Goal: Task Accomplishment & Management: Use online tool/utility

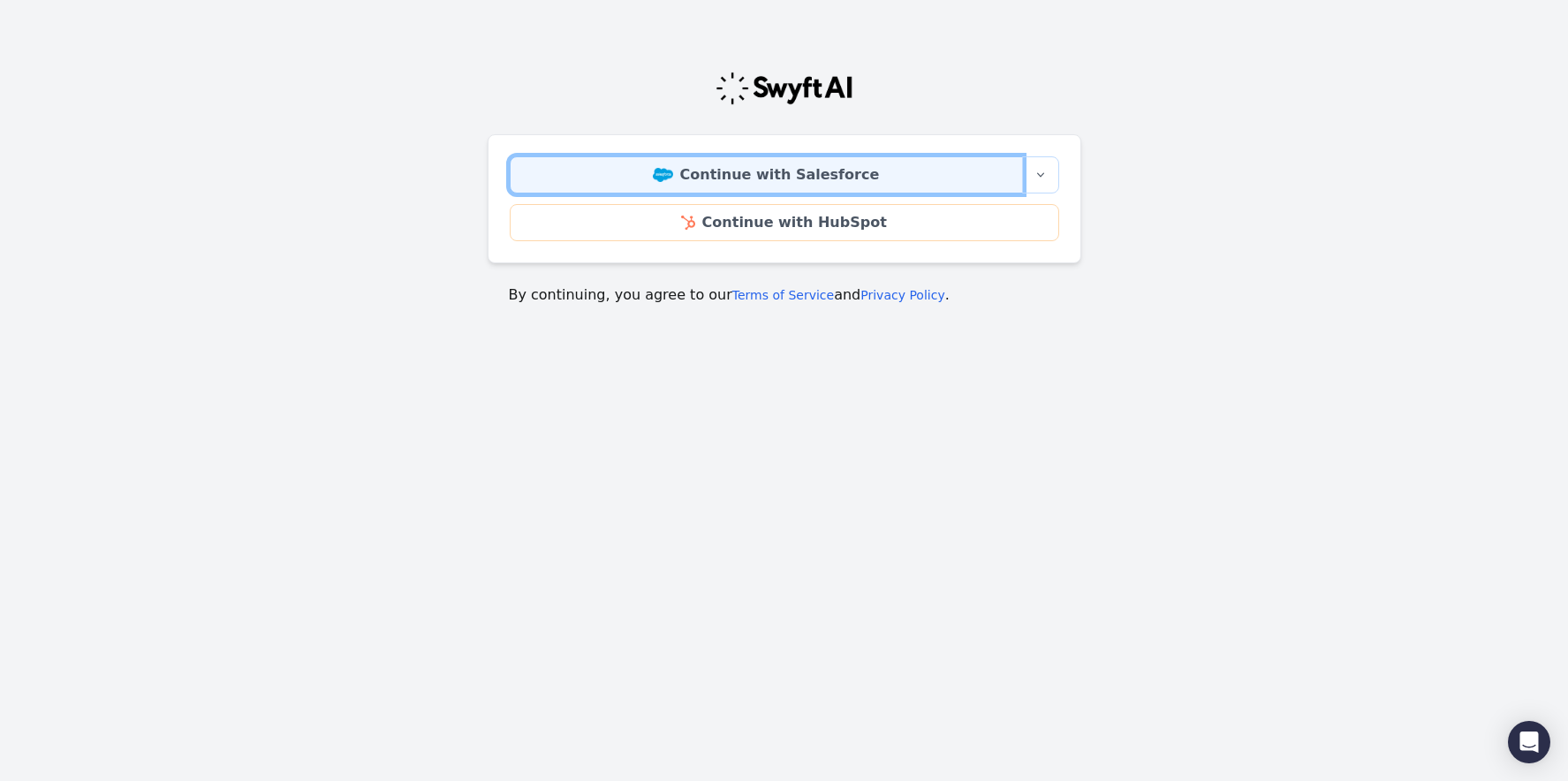
click at [768, 169] on link "Continue with Salesforce" at bounding box center [766, 175] width 514 height 37
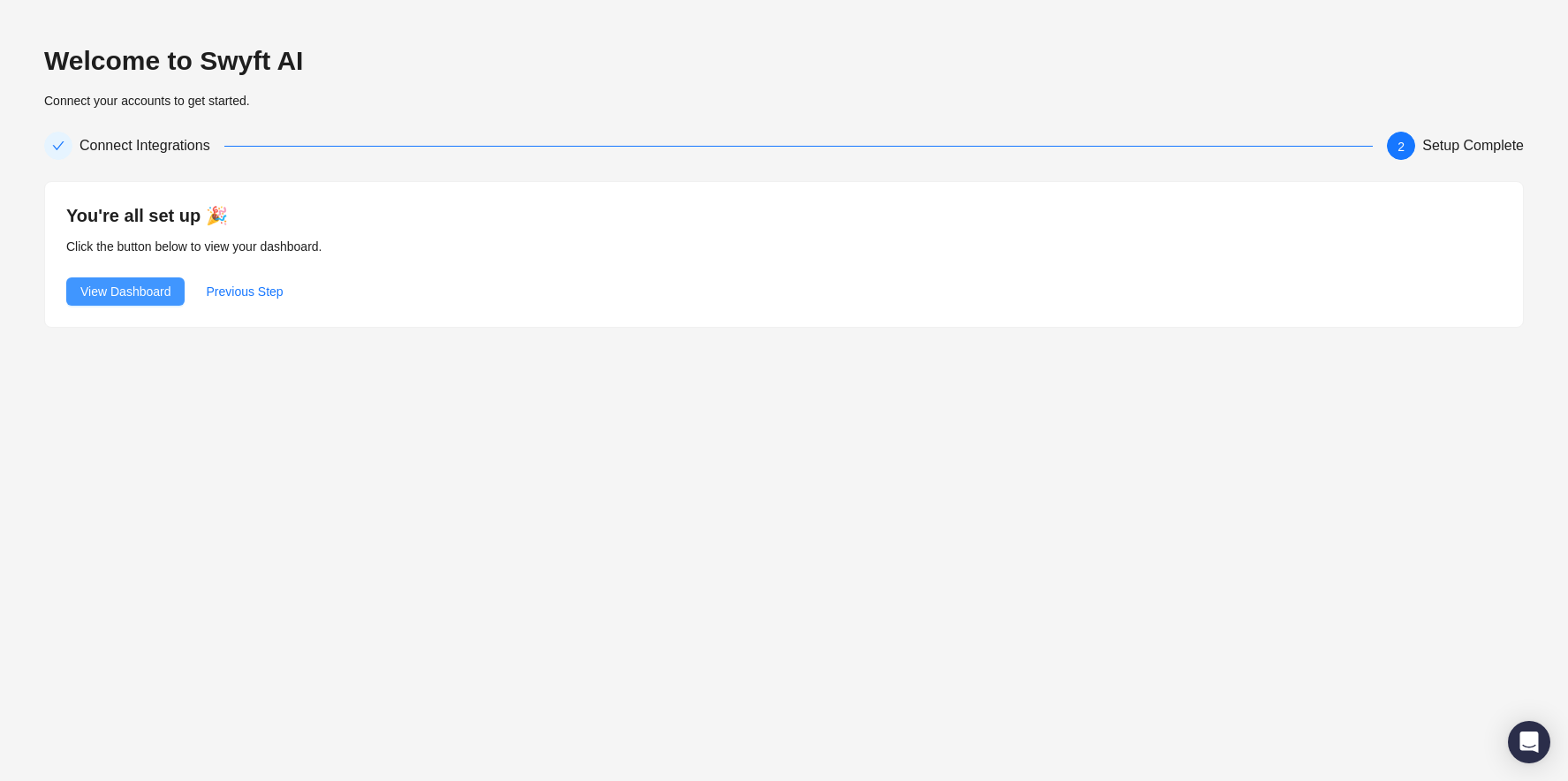
click at [138, 287] on span "View Dashboard" at bounding box center [126, 292] width 90 height 19
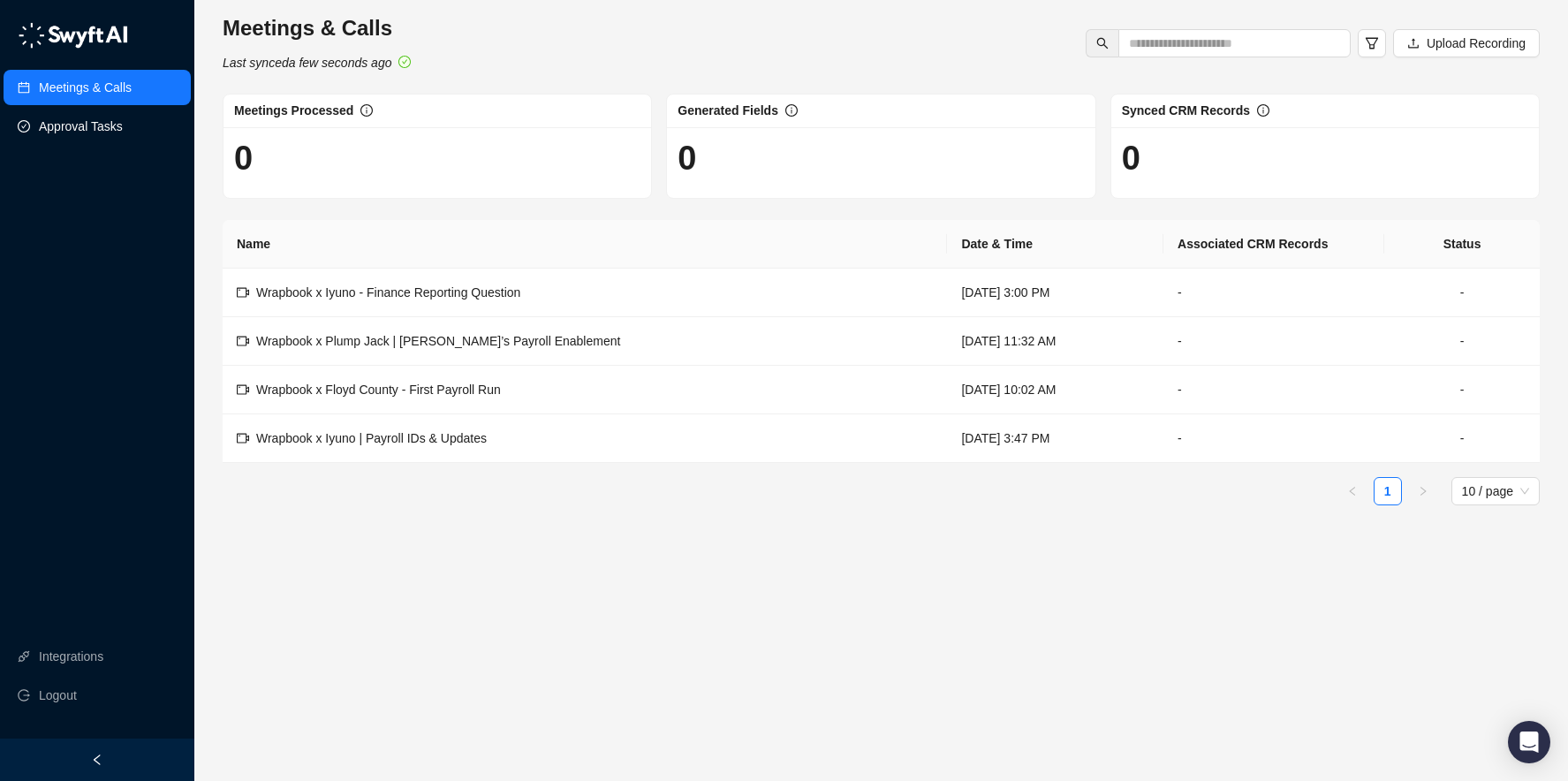
click at [83, 125] on link "Approval Tasks" at bounding box center [80, 126] width 84 height 35
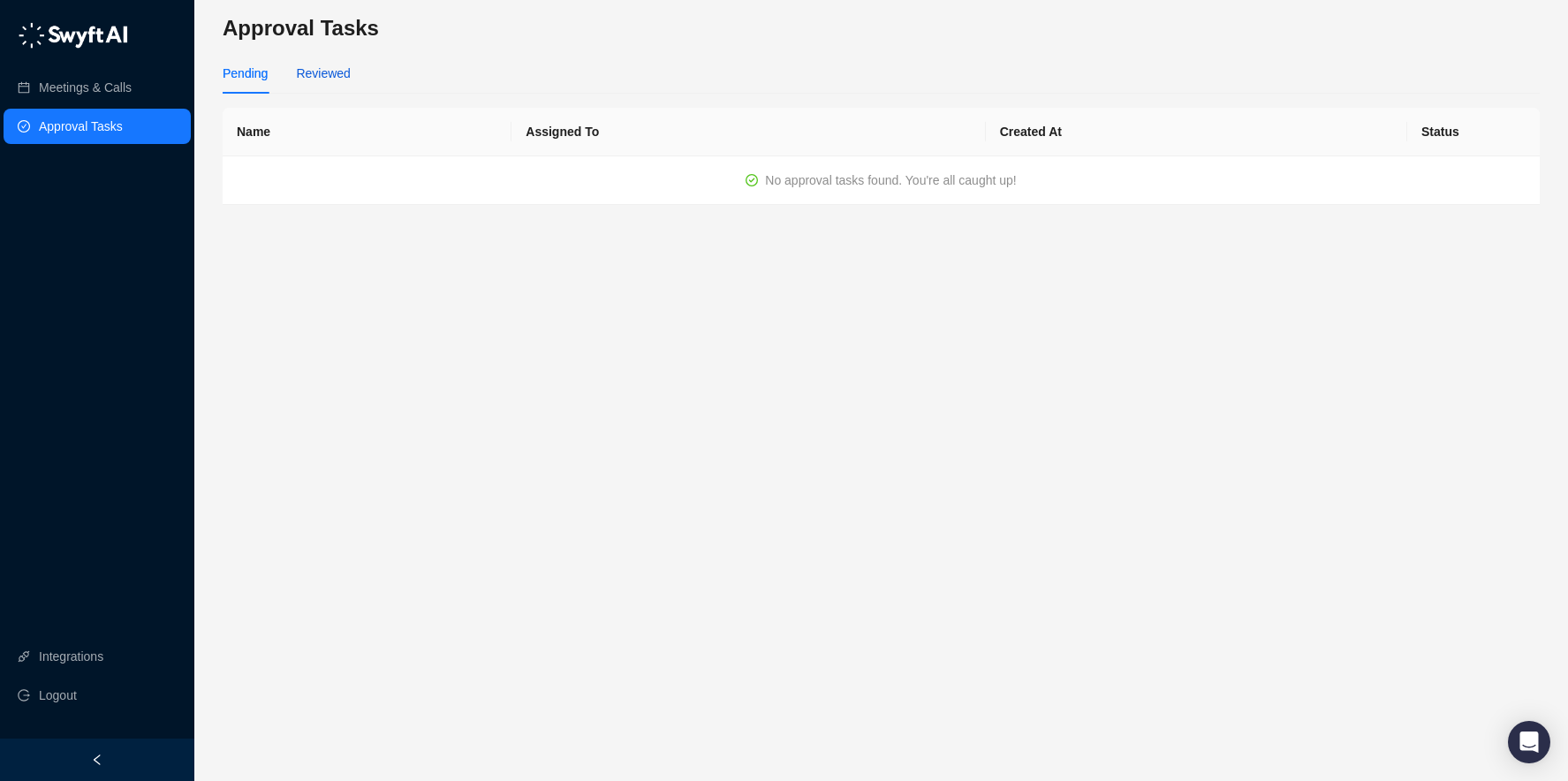
click at [328, 65] on div "Reviewed" at bounding box center [323, 73] width 54 height 19
click at [49, 87] on link "Meetings & Calls" at bounding box center [85, 87] width 93 height 35
